Goal: Information Seeking & Learning: Learn about a topic

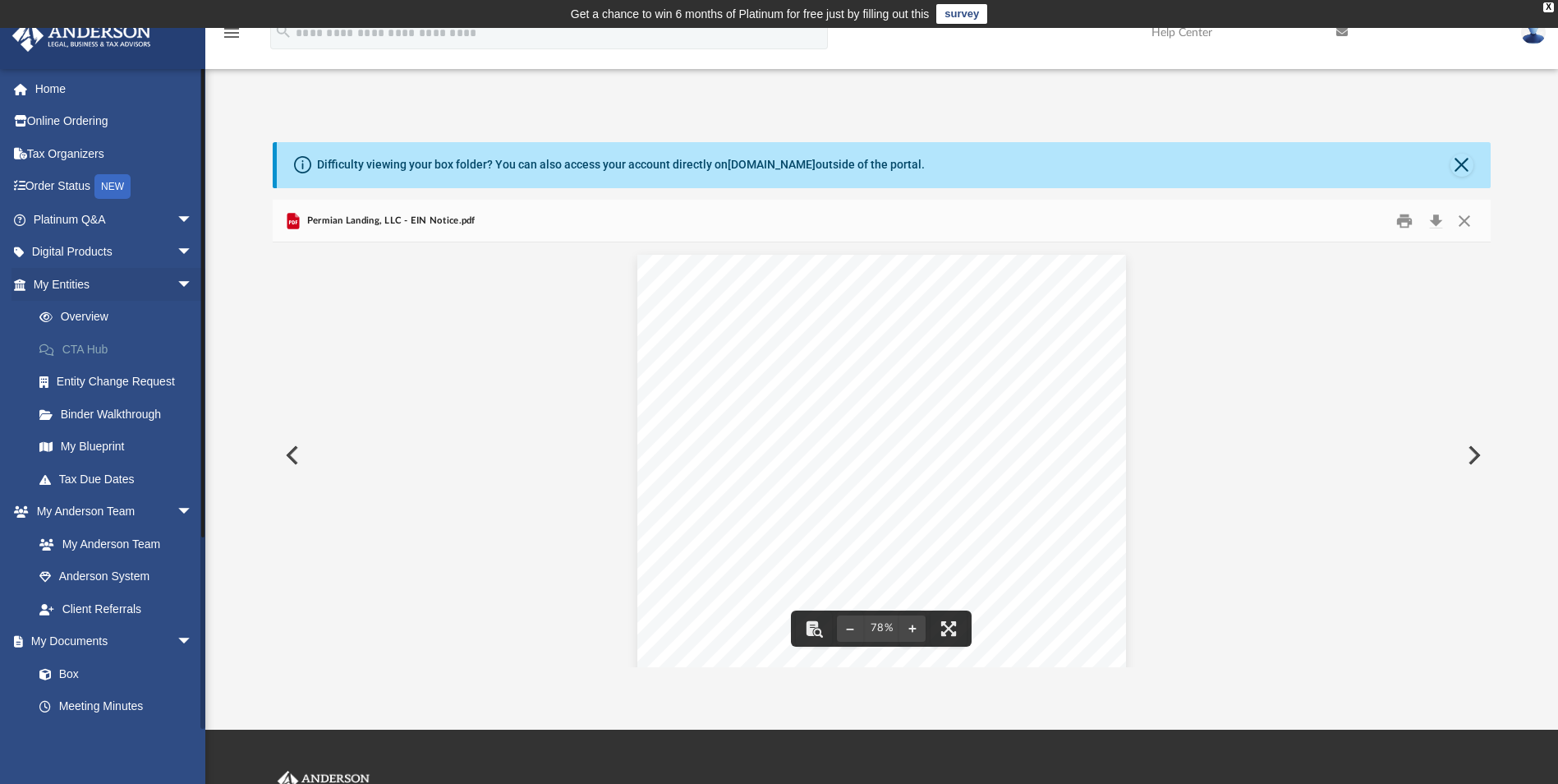
scroll to position [361, 1206]
click at [48, 86] on link "Home" at bounding box center [114, 88] width 206 height 33
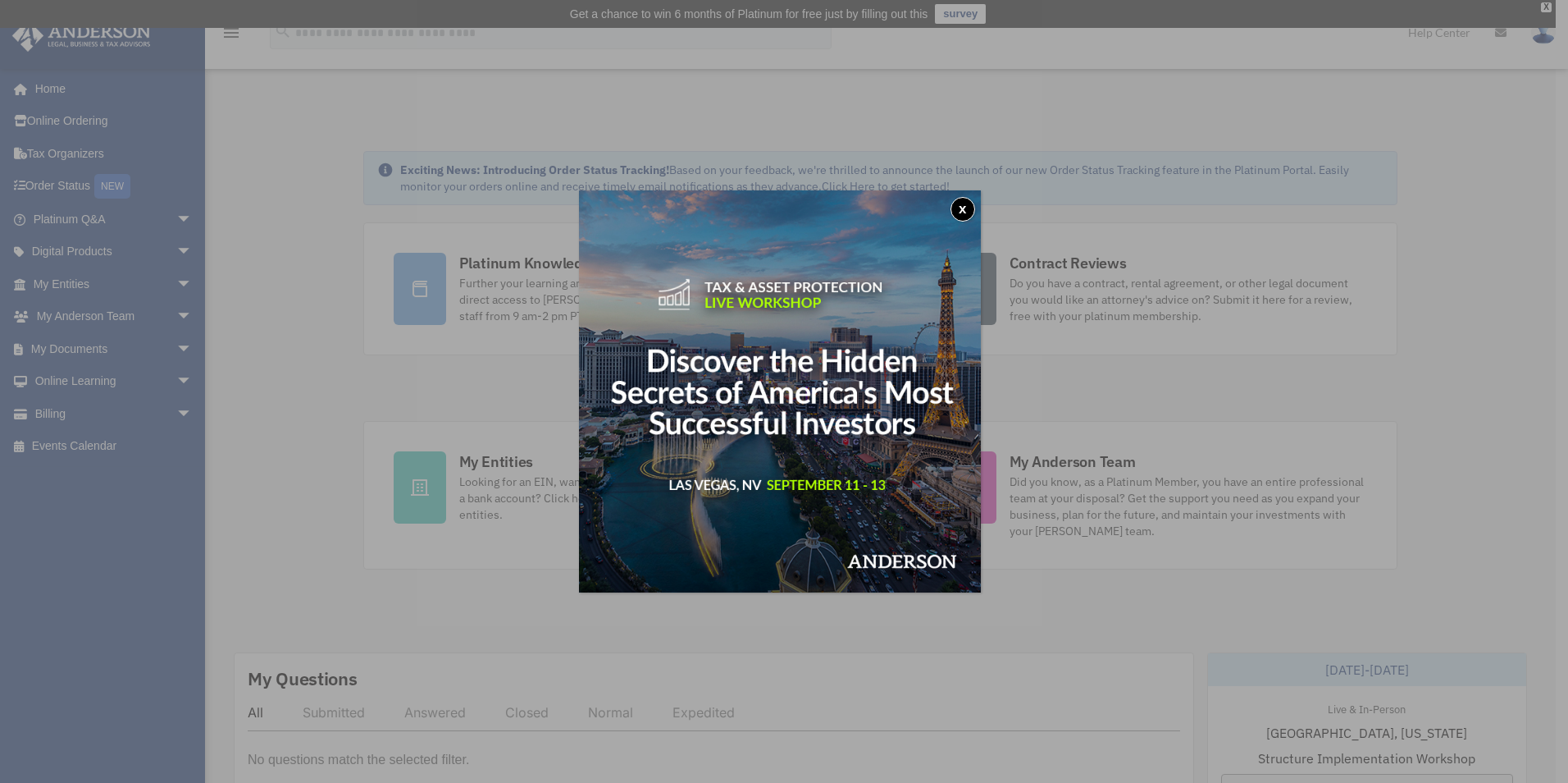
click at [964, 204] on button "x" at bounding box center [963, 209] width 24 height 24
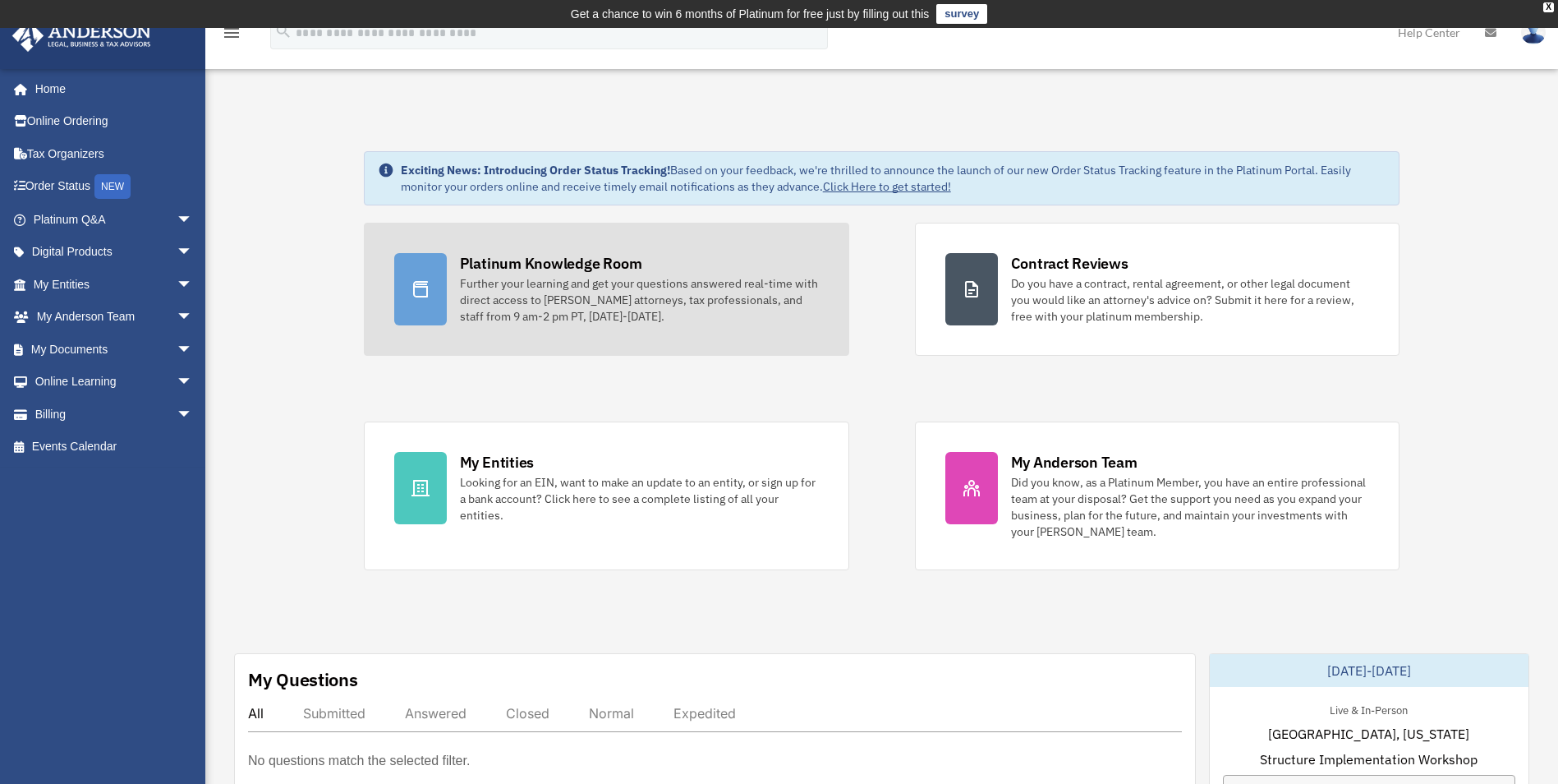
click at [600, 268] on div "Platinum Knowledge Room" at bounding box center [551, 263] width 182 height 21
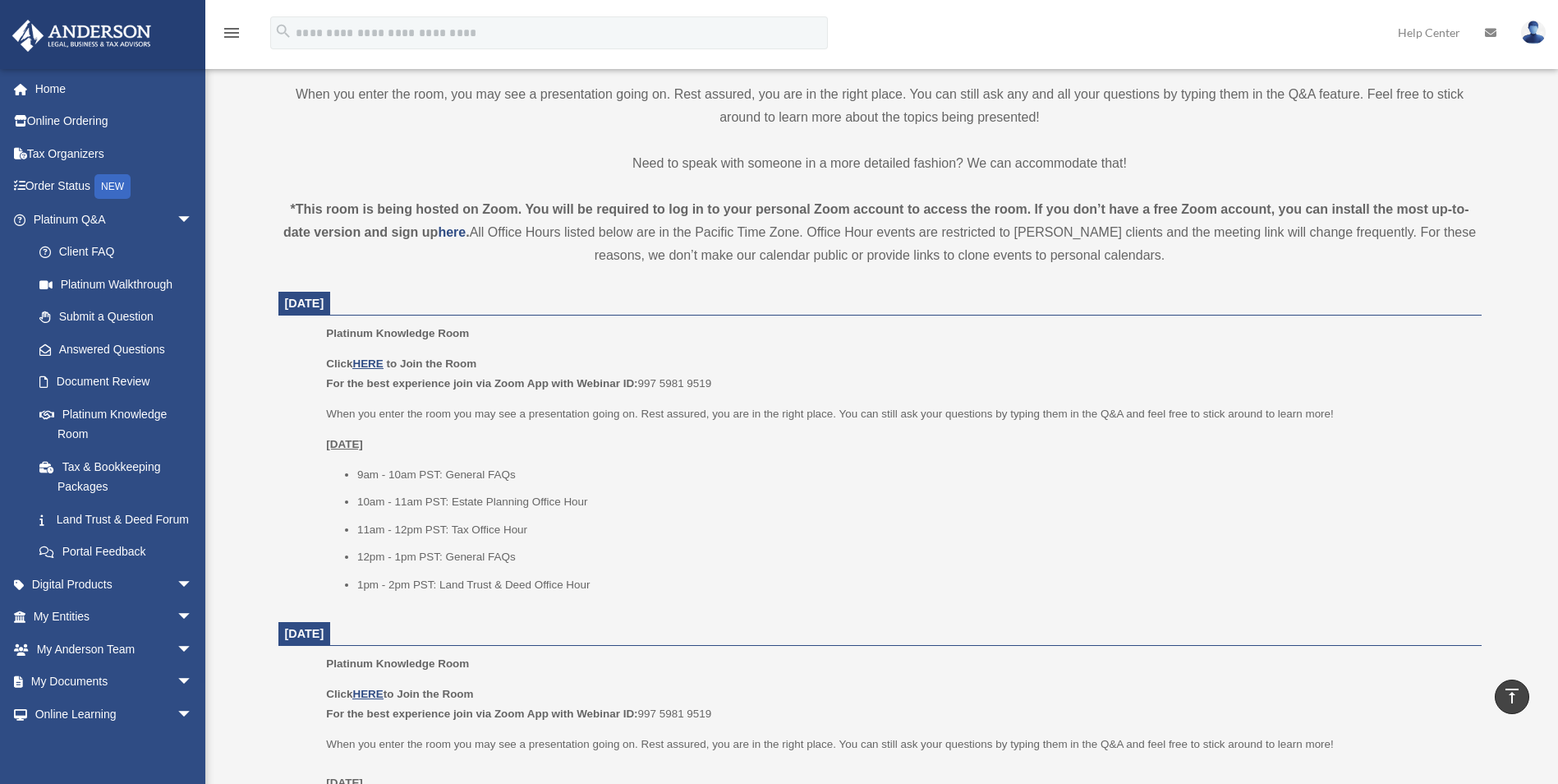
scroll to position [387, 0]
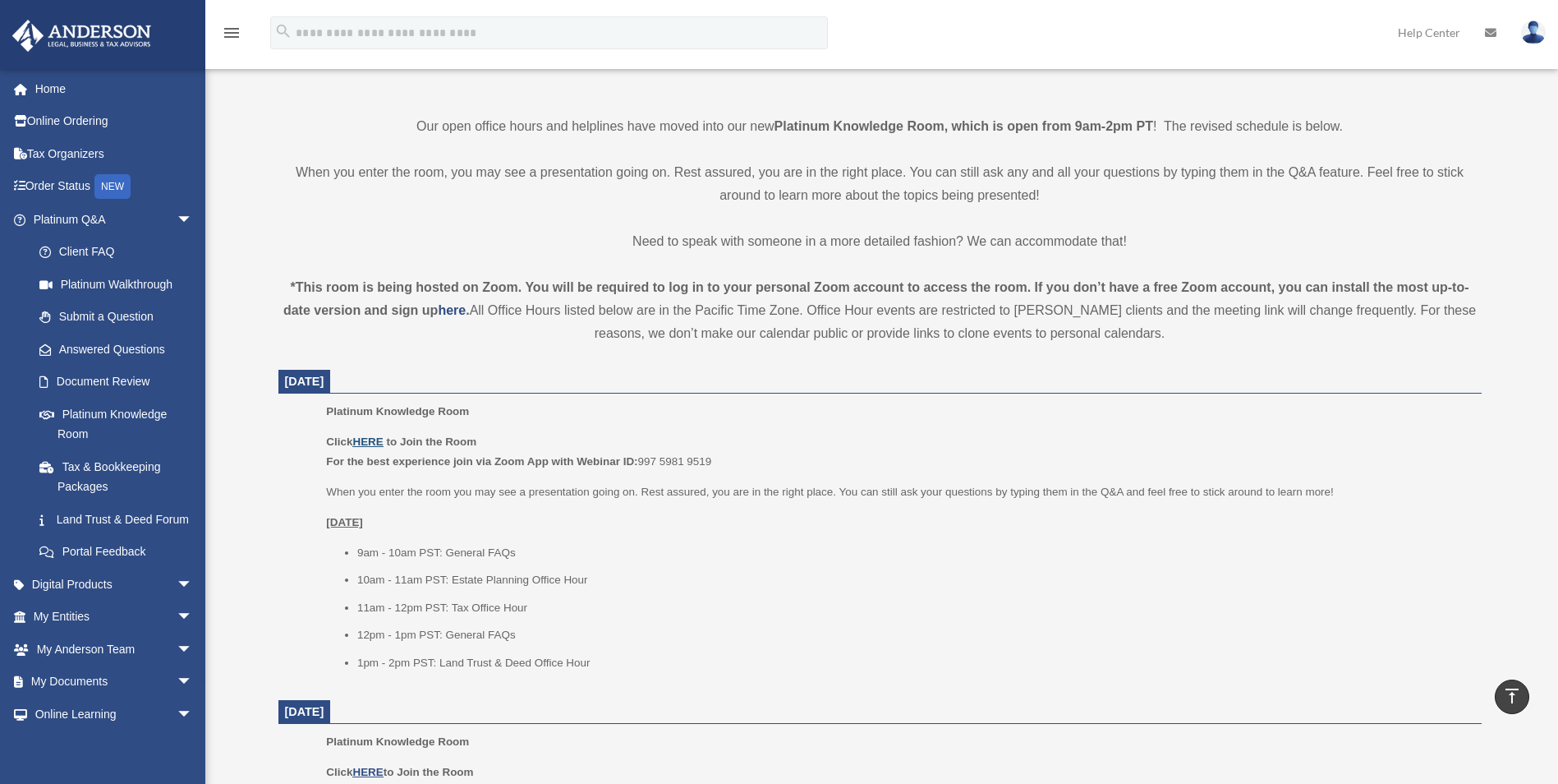
click at [368, 440] on u "HERE" at bounding box center [368, 441] width 30 height 12
